Goal: Book appointment/travel/reservation

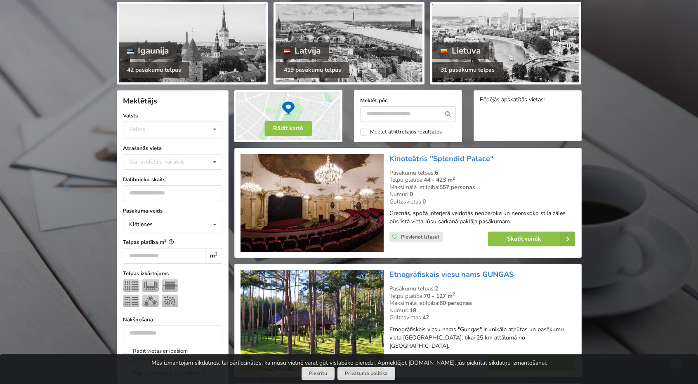
scroll to position [124, 0]
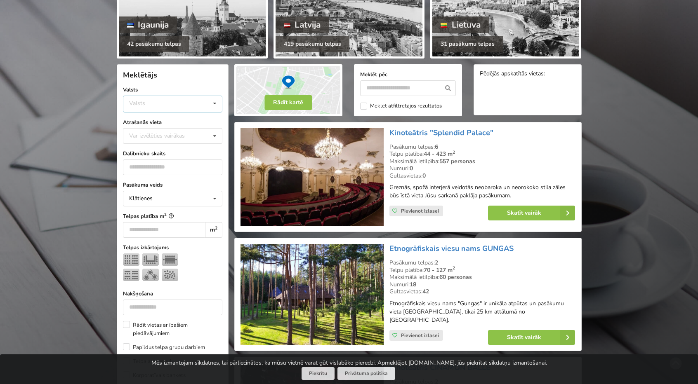
click at [164, 105] on div "Valsts Igaunija [GEOGRAPHIC_DATA] Lietuva" at bounding box center [172, 104] width 99 height 17
click at [165, 133] on div "Latvija" at bounding box center [172, 134] width 99 height 15
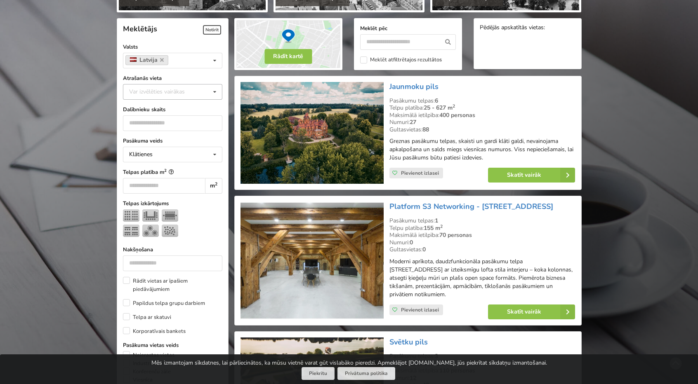
scroll to position [185, 0]
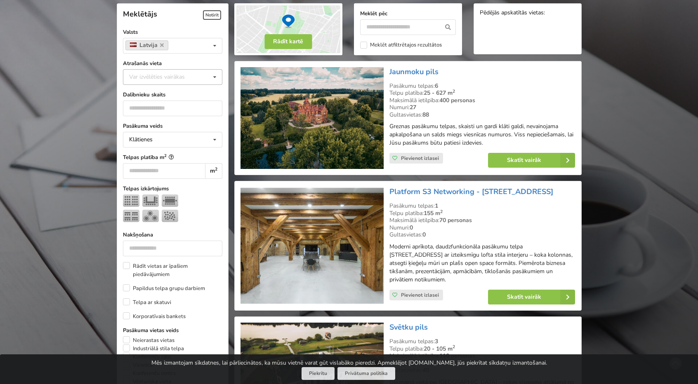
click at [172, 79] on div "Var izvēlēties vairākas" at bounding box center [165, 76] width 76 height 9
click at [161, 167] on div "Rīga" at bounding box center [172, 168] width 99 height 15
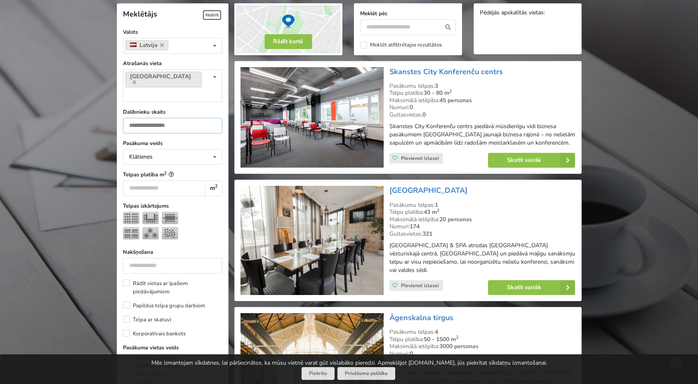
click at [179, 118] on input "number" at bounding box center [172, 126] width 99 height 16
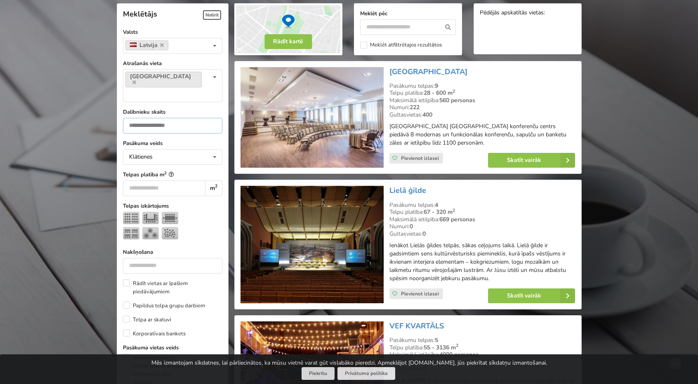
type input "***"
click at [212, 212] on div at bounding box center [172, 227] width 99 height 31
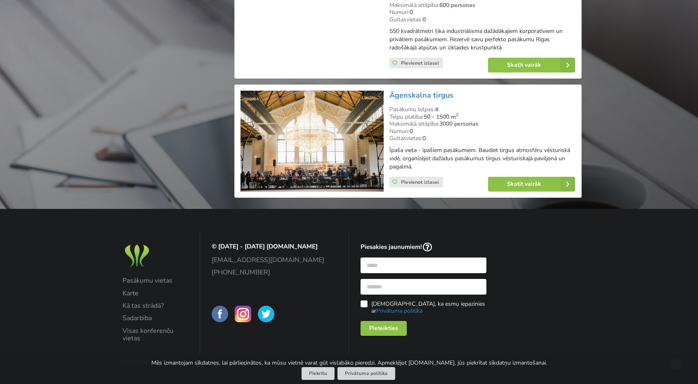
scroll to position [1655, 0]
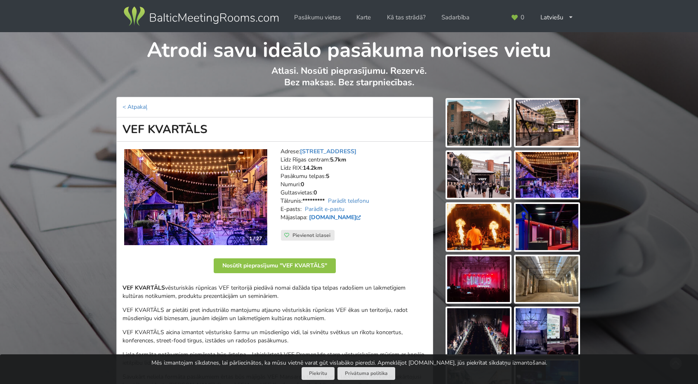
click at [339, 216] on link "[DOMAIN_NAME]" at bounding box center [336, 218] width 54 height 8
